Goal: Task Accomplishment & Management: Manage account settings

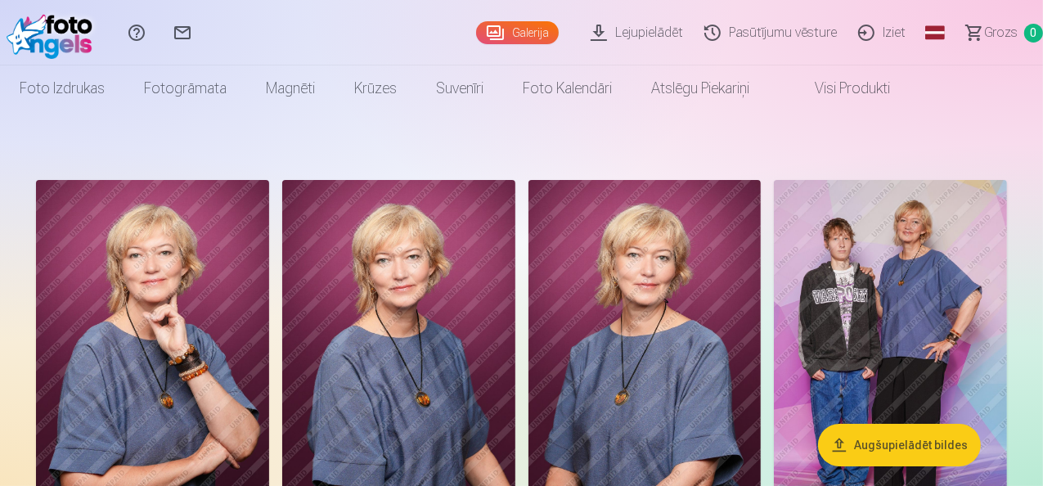
click at [871, 38] on link "Iziet" at bounding box center [884, 32] width 69 height 65
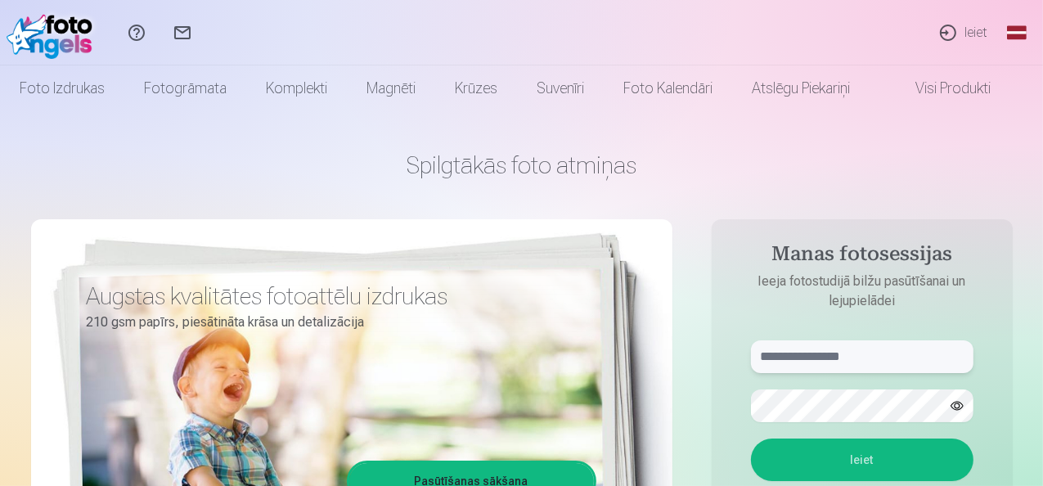
click at [789, 364] on input "text" at bounding box center [862, 356] width 223 height 33
type input "**********"
click at [877, 443] on button "Ieiet" at bounding box center [862, 460] width 223 height 43
